Goal: Information Seeking & Learning: Learn about a topic

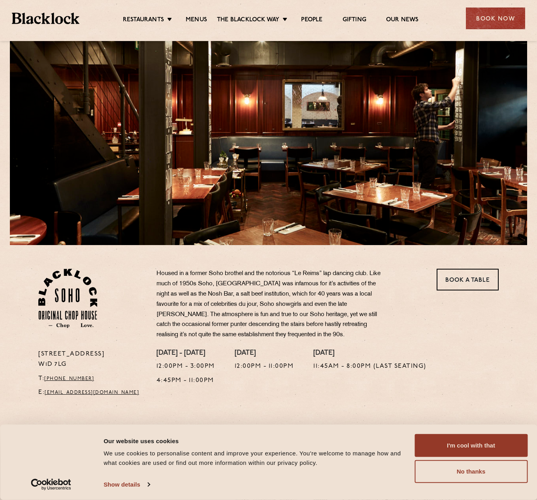
scroll to position [59, 0]
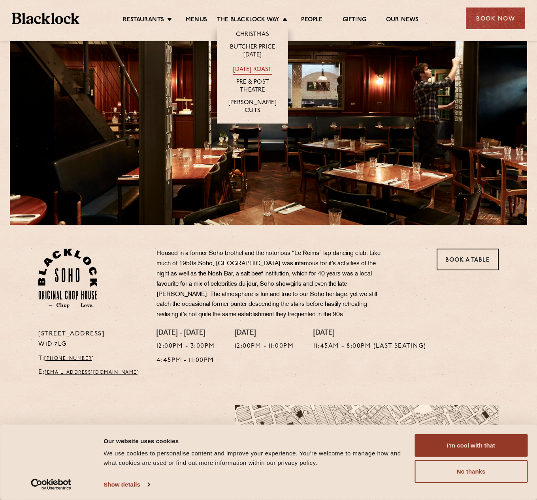
click at [260, 68] on link "[DATE] Roast" at bounding box center [252, 70] width 38 height 9
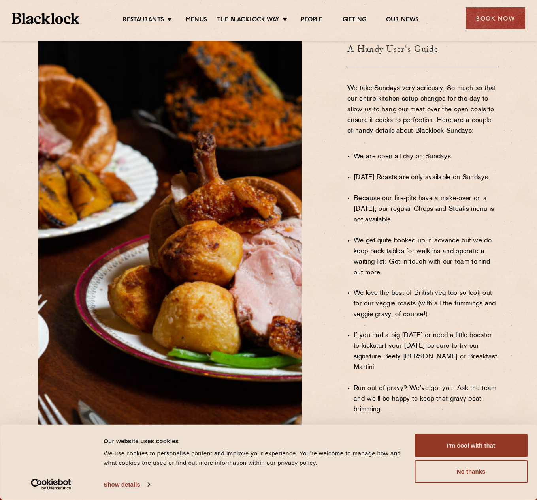
scroll to position [474, 0]
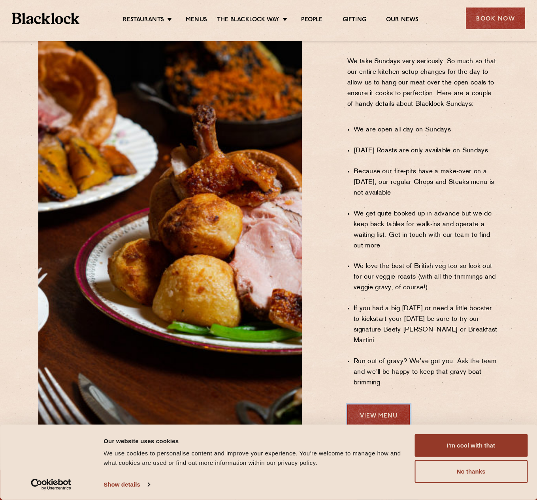
click at [362, 405] on link "View Menu" at bounding box center [378, 416] width 63 height 22
